Goal: Information Seeking & Learning: Learn about a topic

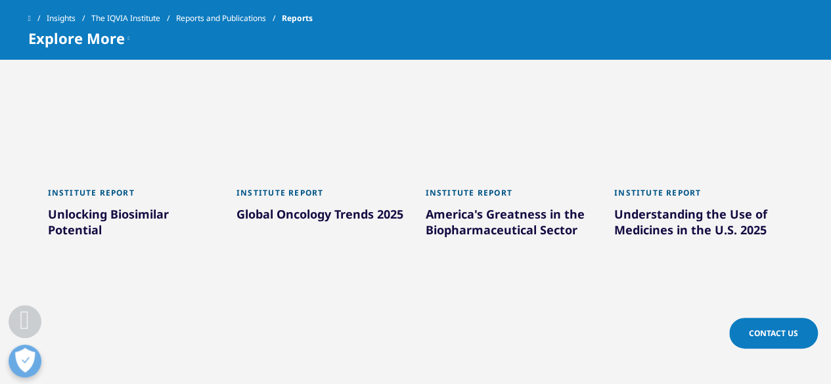
scroll to position [998, 0]
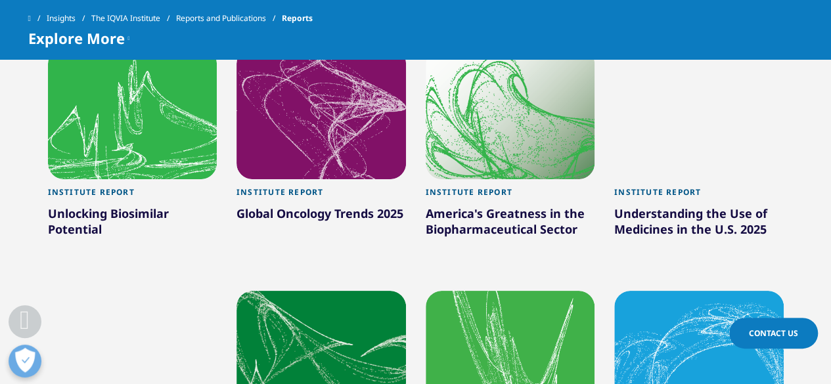
click at [662, 215] on div "Understanding the Use of Medicines in the U.S. 2025" at bounding box center [699, 224] width 170 height 37
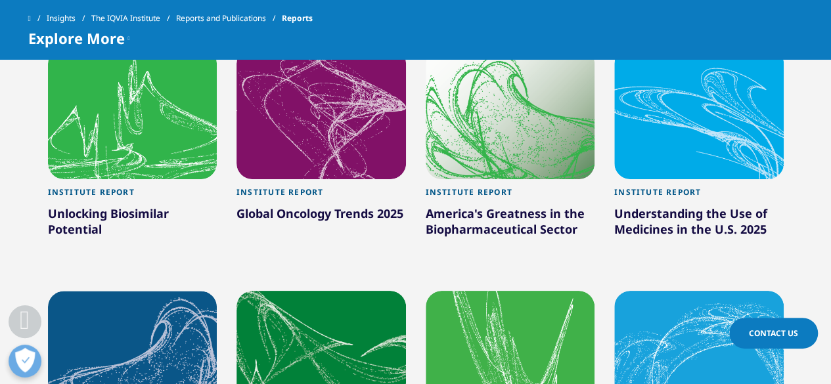
click at [689, 170] on div at bounding box center [699, 113] width 170 height 131
click at [665, 215] on div "Understanding the Use of Medicines in the U.S. 2025" at bounding box center [699, 224] width 170 height 37
click at [644, 187] on div "Institute Report" at bounding box center [699, 196] width 170 height 18
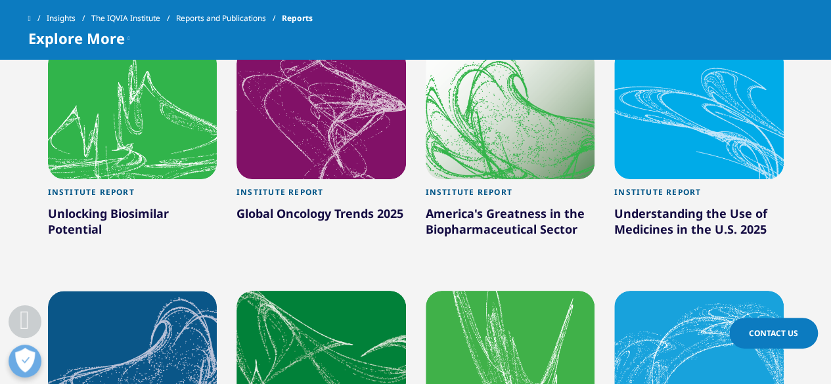
click at [644, 187] on div "Institute Report" at bounding box center [699, 196] width 170 height 18
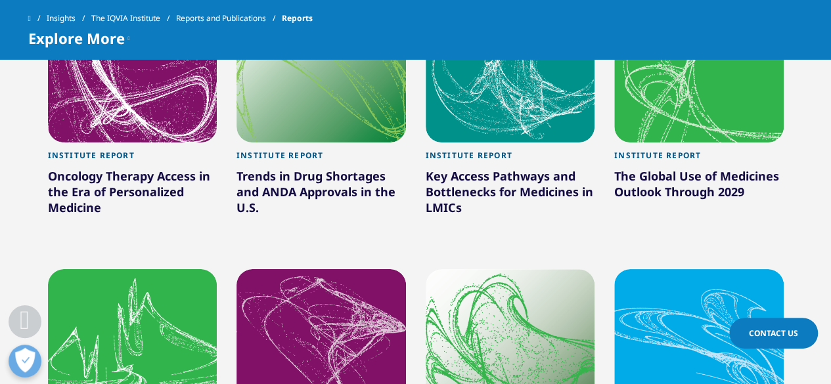
scroll to position [776, 0]
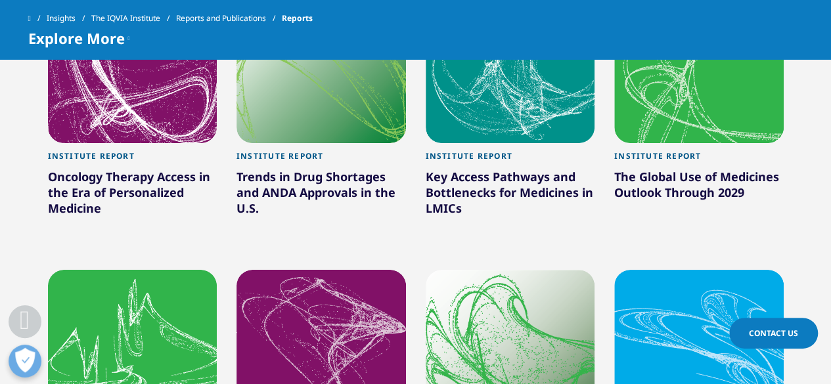
click at [686, 298] on div at bounding box center [699, 335] width 170 height 131
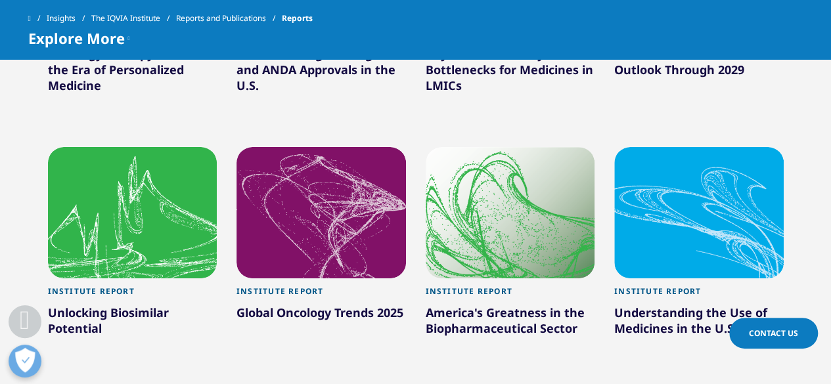
scroll to position [901, 0]
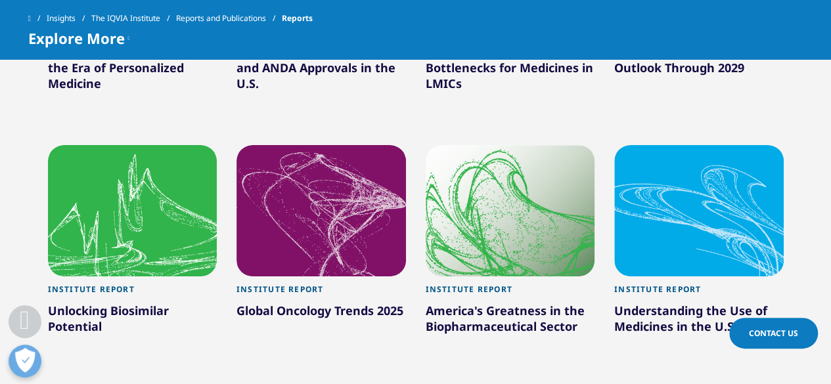
click at [686, 298] on div "Institute Report" at bounding box center [699, 294] width 170 height 18
click at [674, 238] on div at bounding box center [699, 210] width 170 height 131
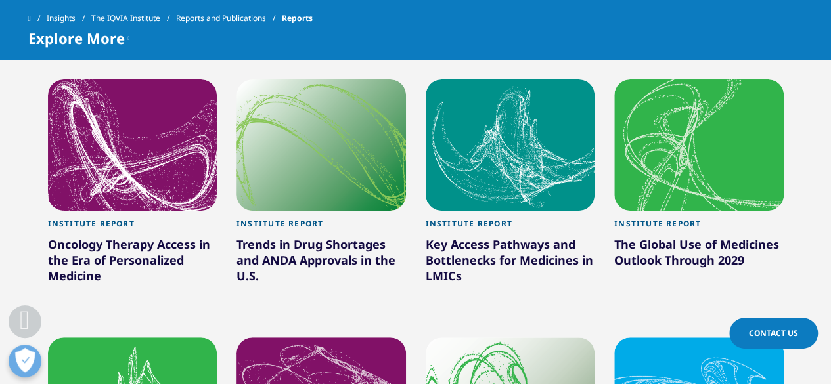
scroll to position [707, 0]
